Goal: Task Accomplishment & Management: Manage account settings

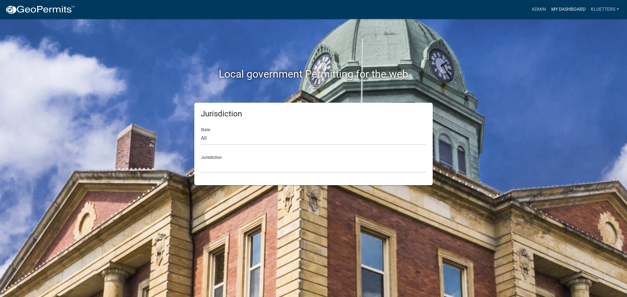
click at [312, 8] on link "My Dashboard" at bounding box center [567, 9] width 39 height 12
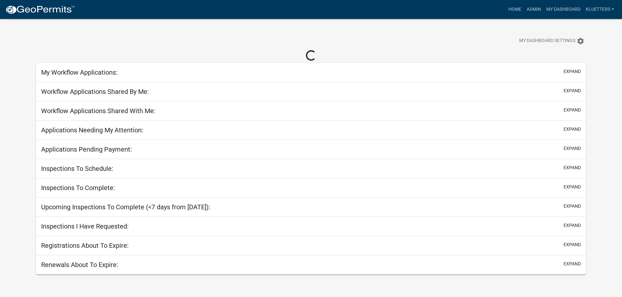
select select "3: 100"
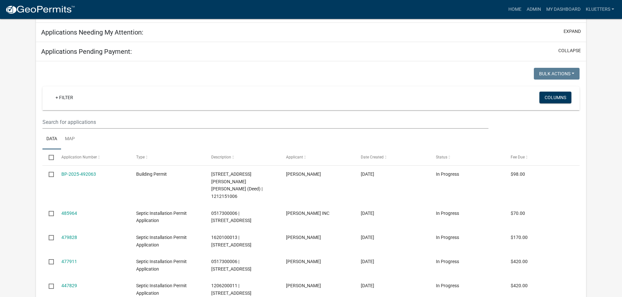
scroll to position [131, 0]
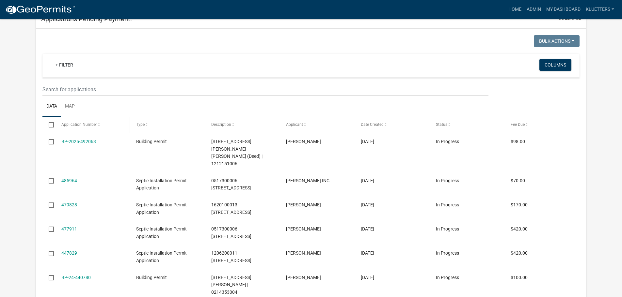
click at [98, 124] on span at bounding box center [99, 125] width 4 height 5
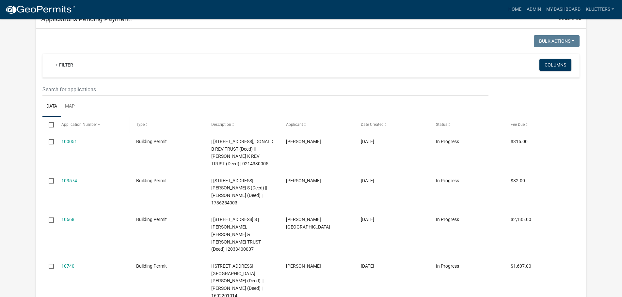
click at [98, 124] on span at bounding box center [99, 125] width 4 height 5
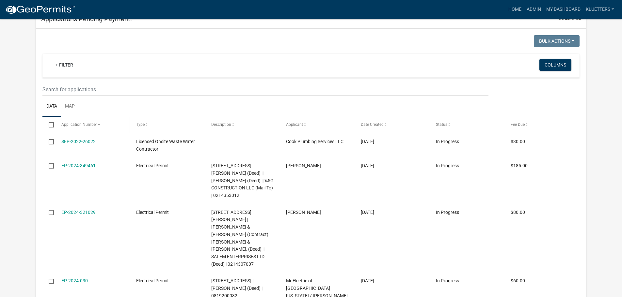
select select "3: 100"
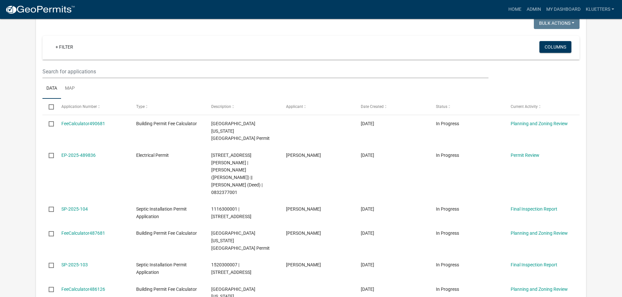
scroll to position [92, 0]
